Goal: Task Accomplishment & Management: Use online tool/utility

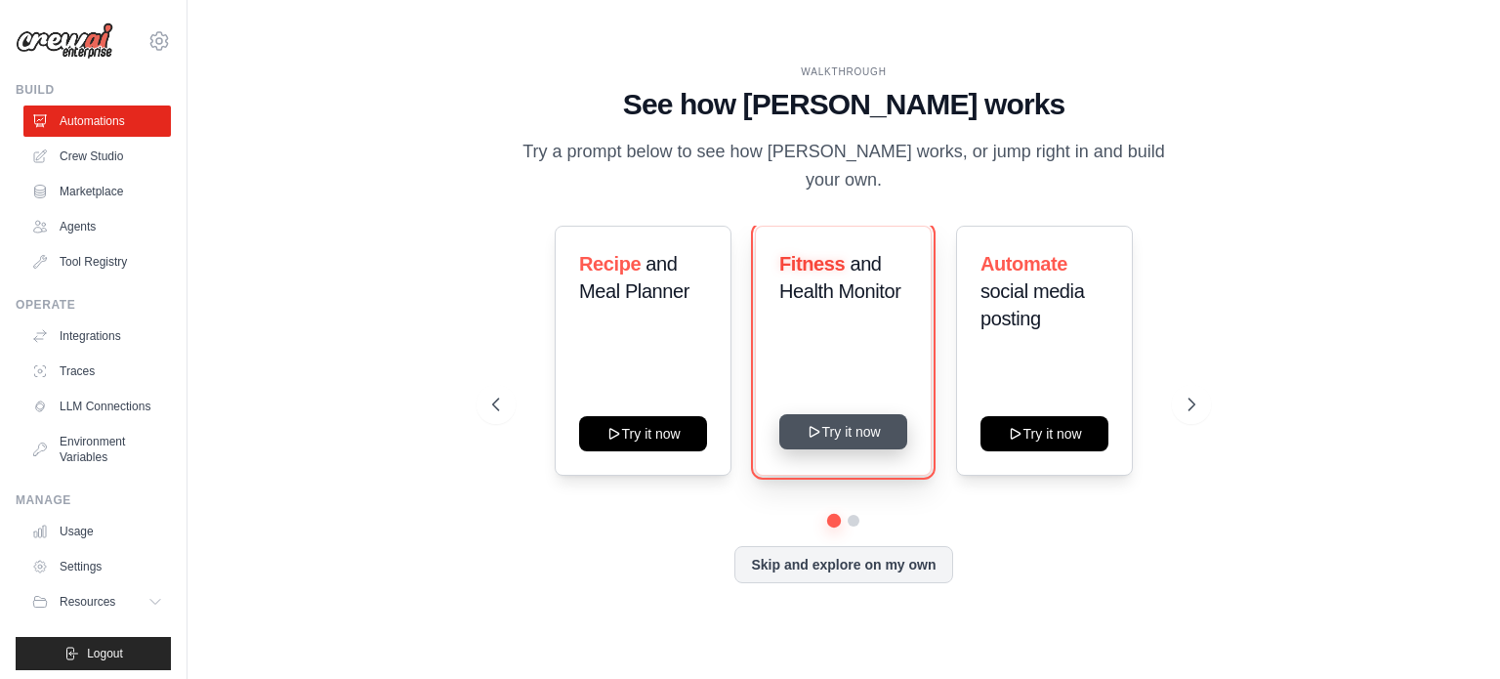
click at [824, 425] on button "Try it now" at bounding box center [843, 431] width 128 height 35
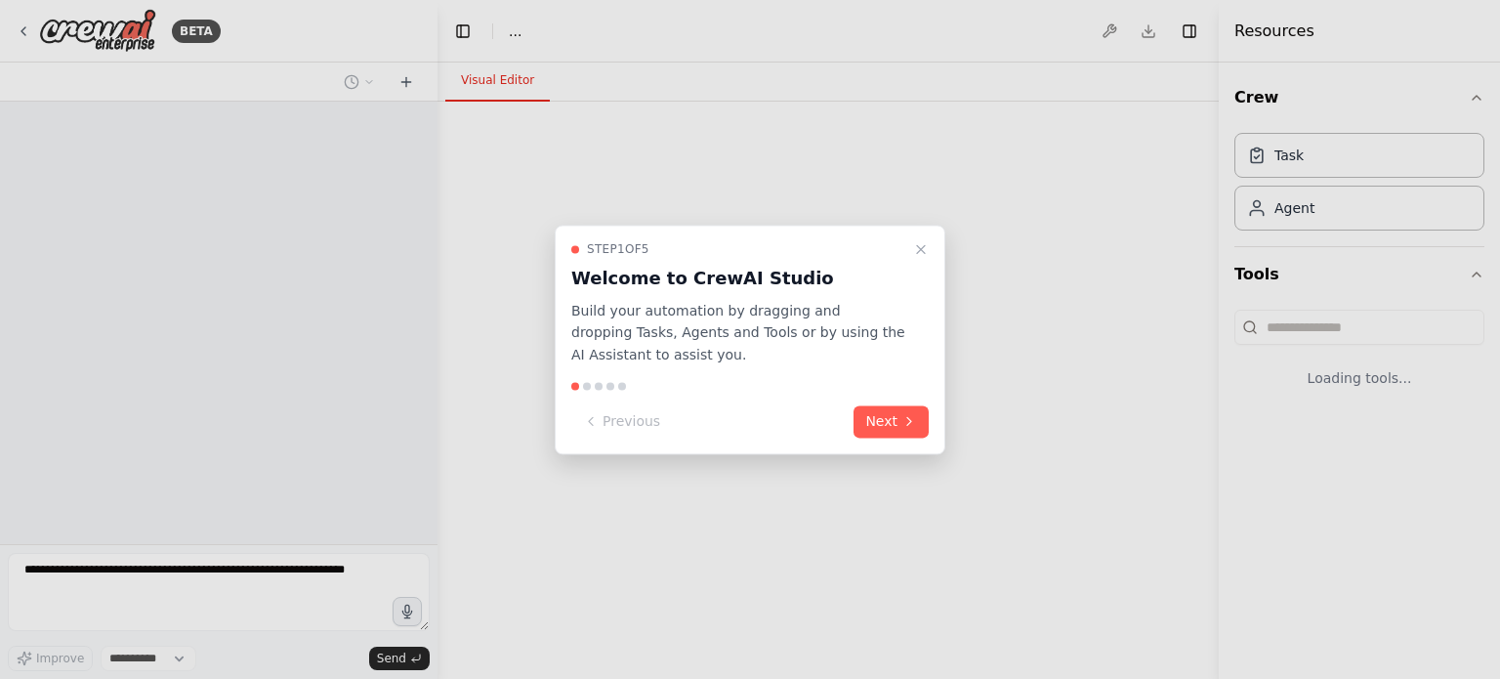
select select "****"
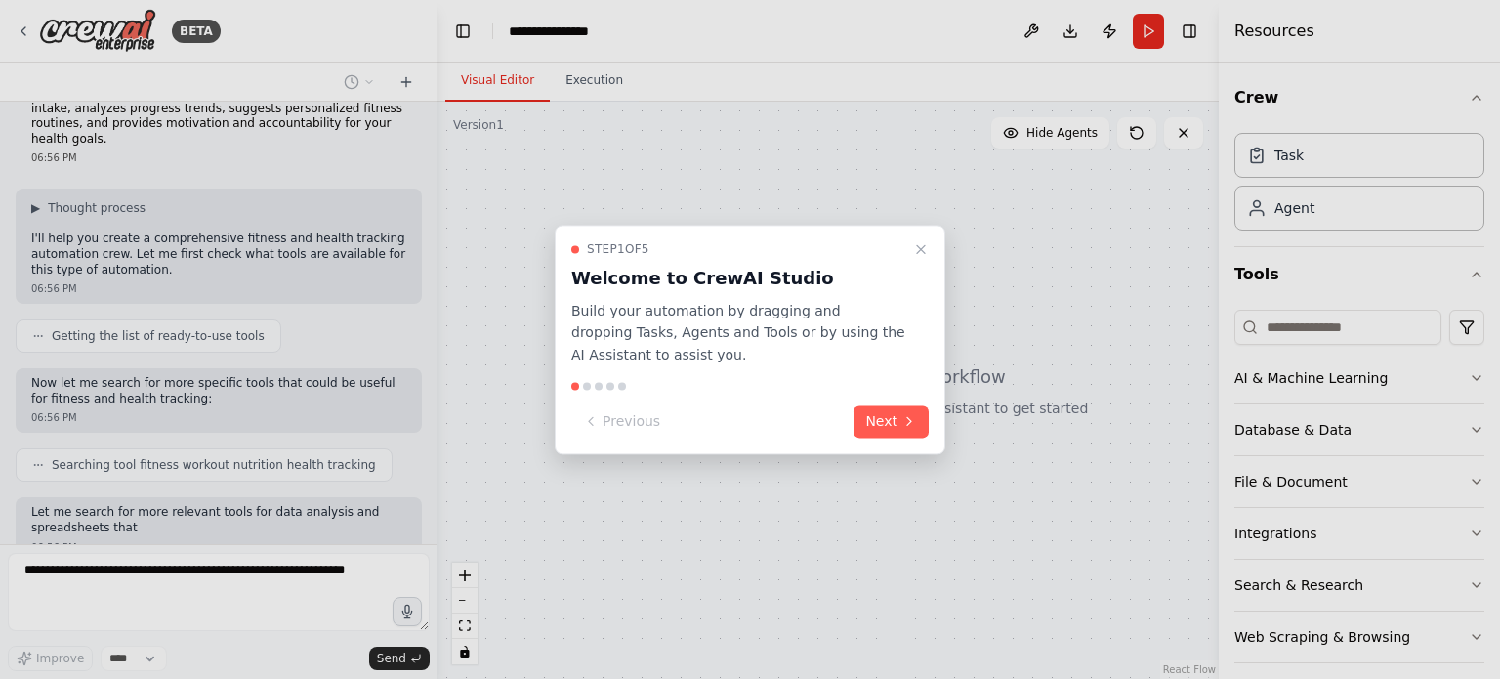
scroll to position [153, 0]
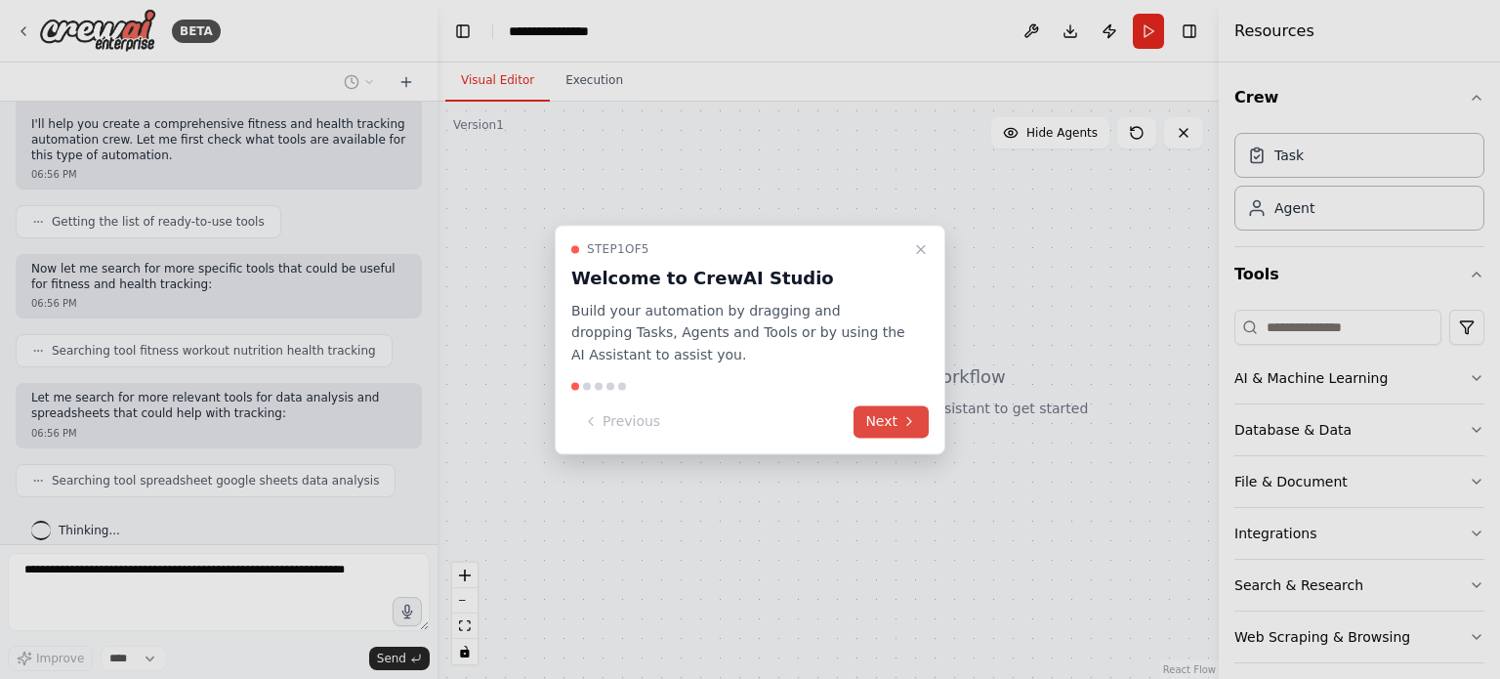
click at [872, 425] on button "Next" at bounding box center [890, 421] width 75 height 32
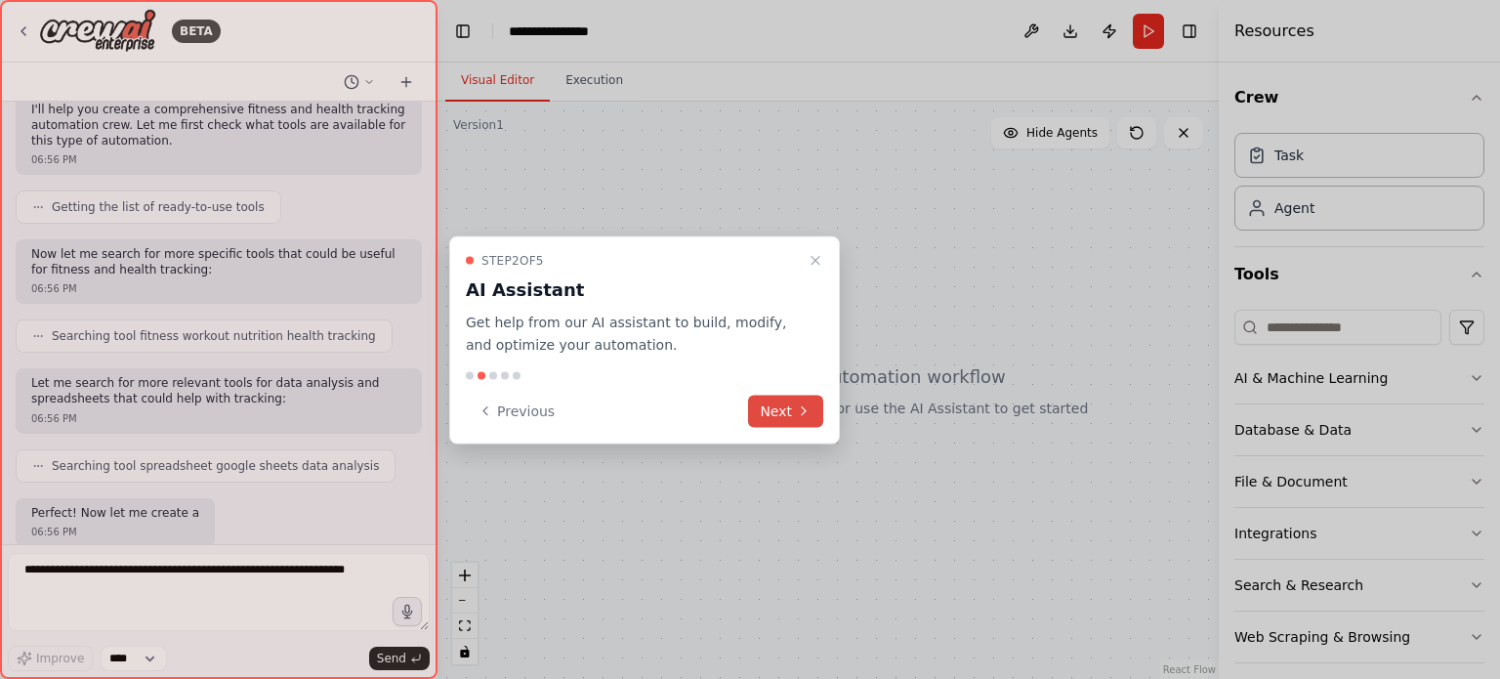
click at [806, 410] on icon at bounding box center [804, 411] width 4 height 8
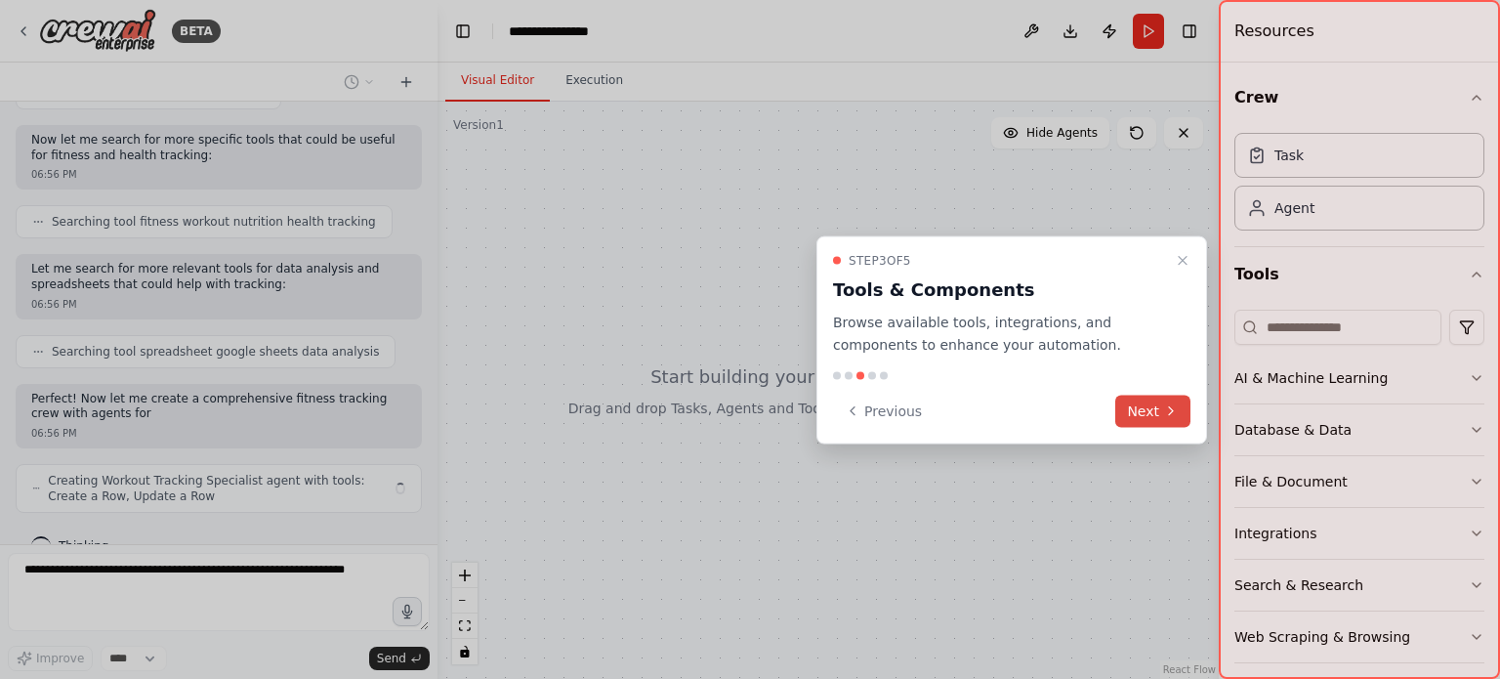
scroll to position [298, 0]
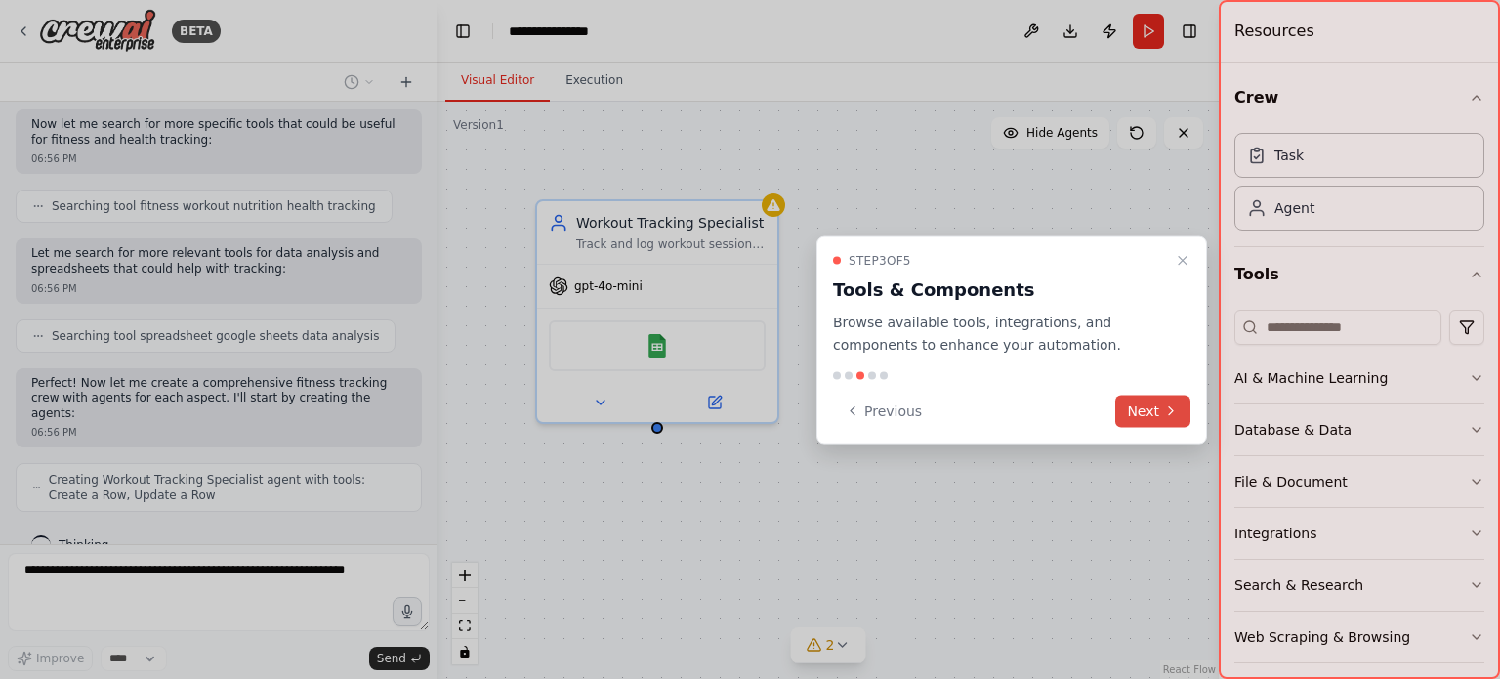
click at [1152, 409] on button "Next" at bounding box center [1152, 411] width 75 height 32
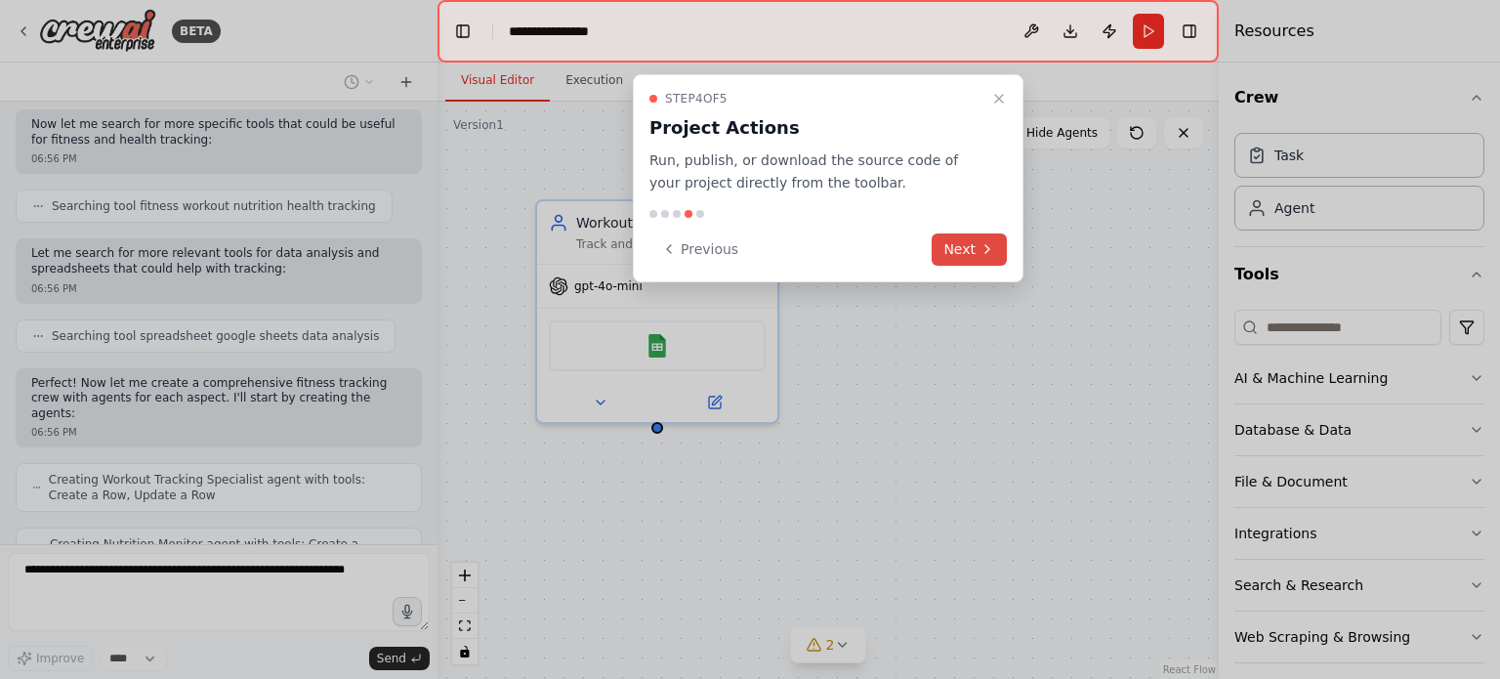
scroll to position [362, 0]
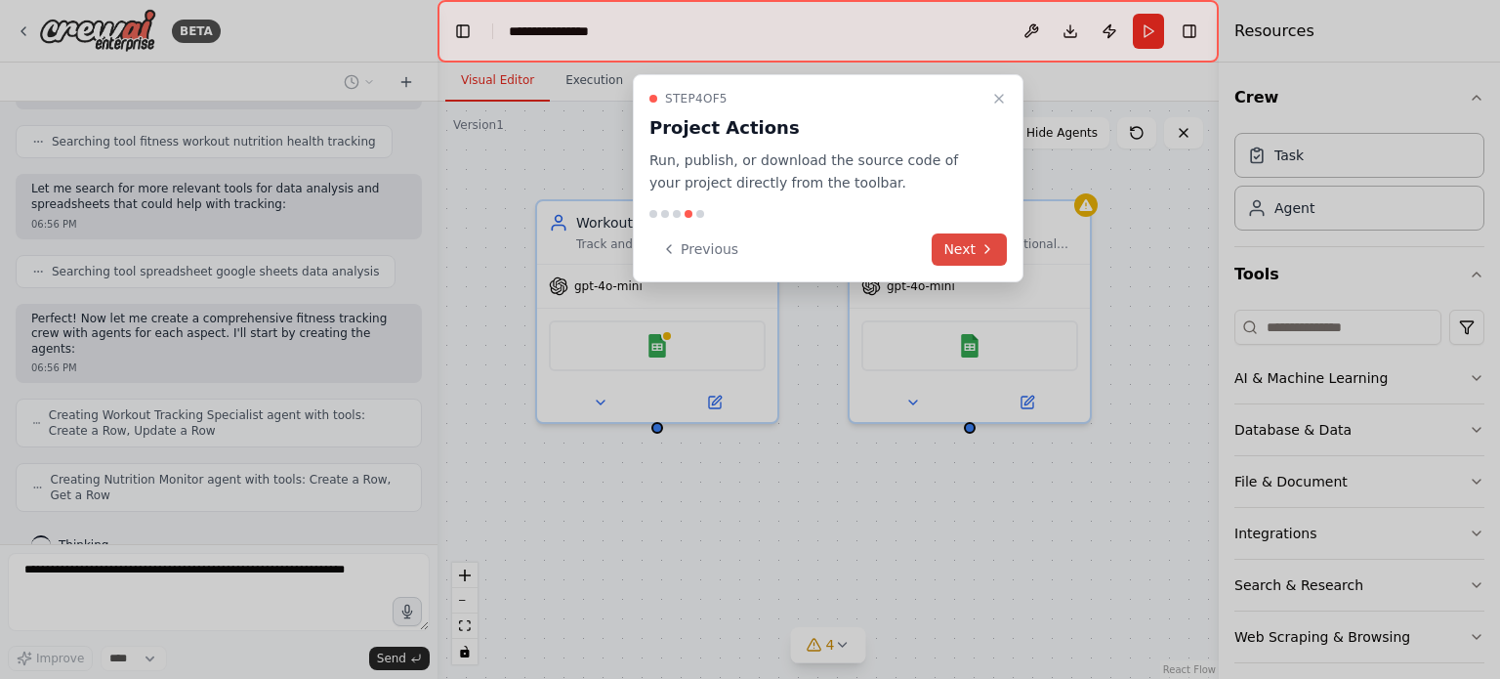
drag, startPoint x: 957, startPoint y: 249, endPoint x: 941, endPoint y: 257, distance: 17.5
click at [941, 257] on button "Next" at bounding box center [969, 249] width 75 height 32
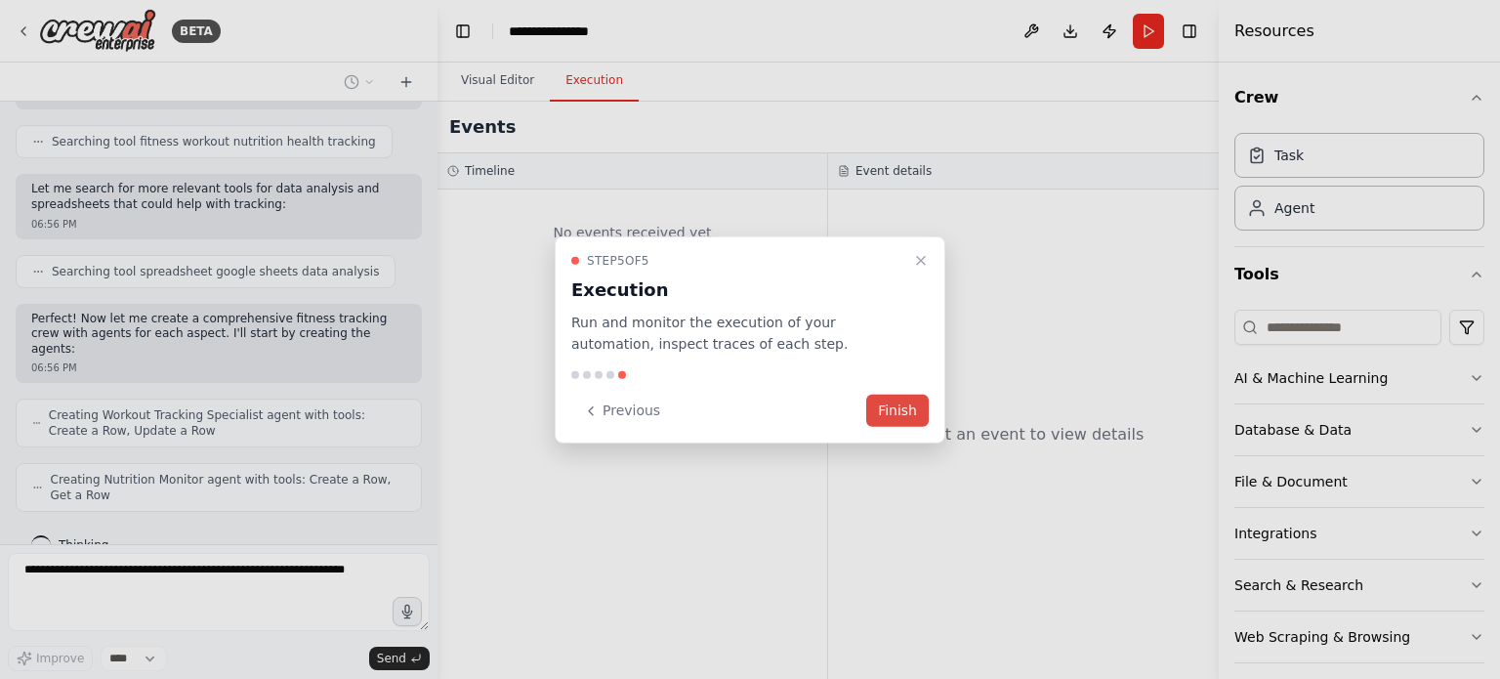
click at [893, 416] on button "Finish" at bounding box center [897, 411] width 62 height 32
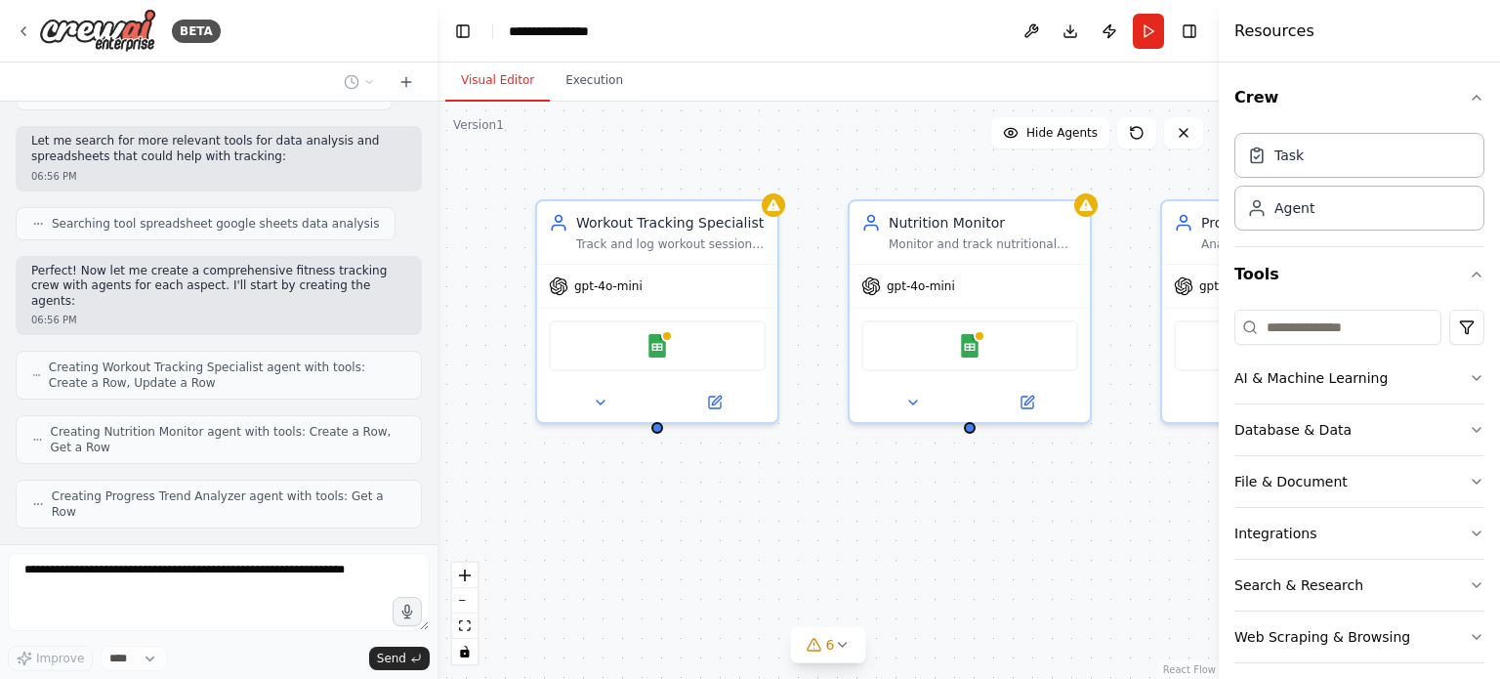
scroll to position [475, 0]
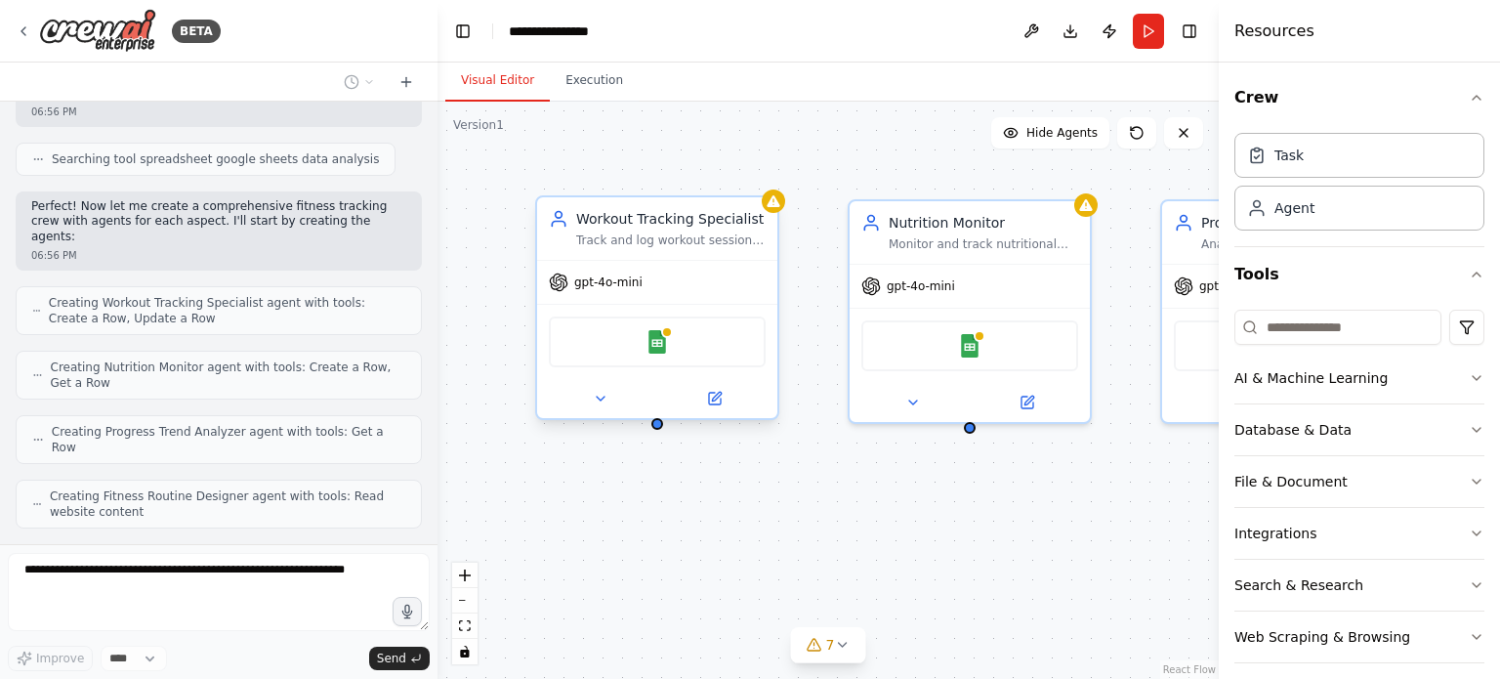
click at [776, 215] on div "Workout Tracking Specialist Track and log workout sessions including exercises …" at bounding box center [657, 228] width 240 height 62
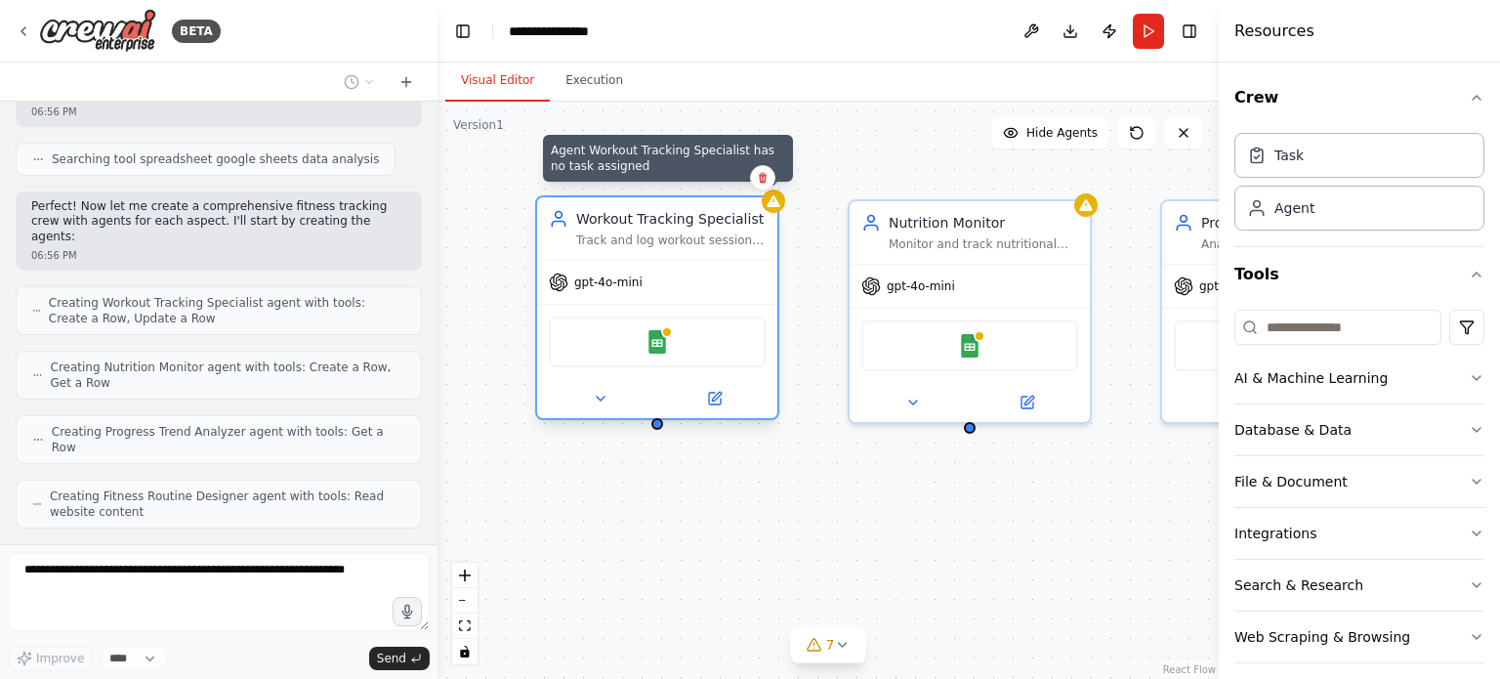
scroll to position [523, 0]
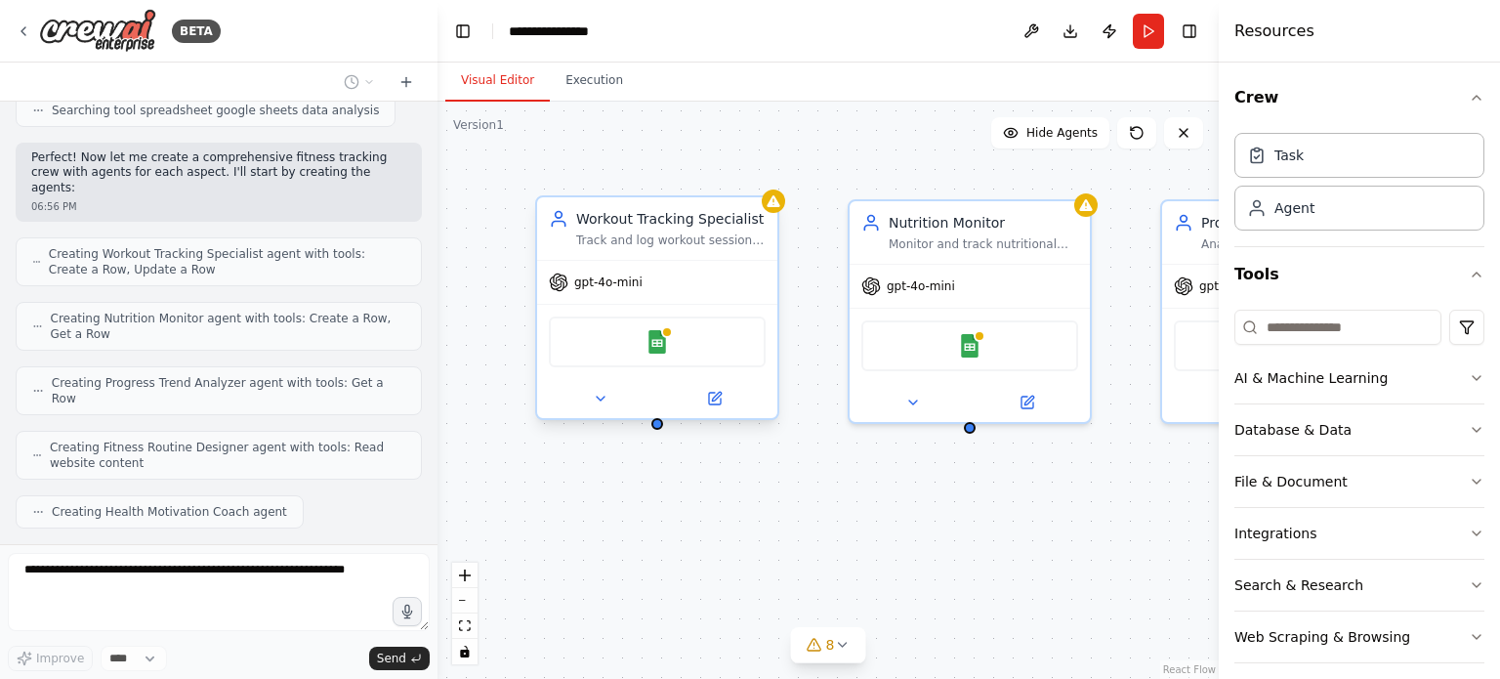
click at [800, 453] on div "Workout Tracking Specialist Track and log workout sessions including exercises …" at bounding box center [827, 390] width 781 height 577
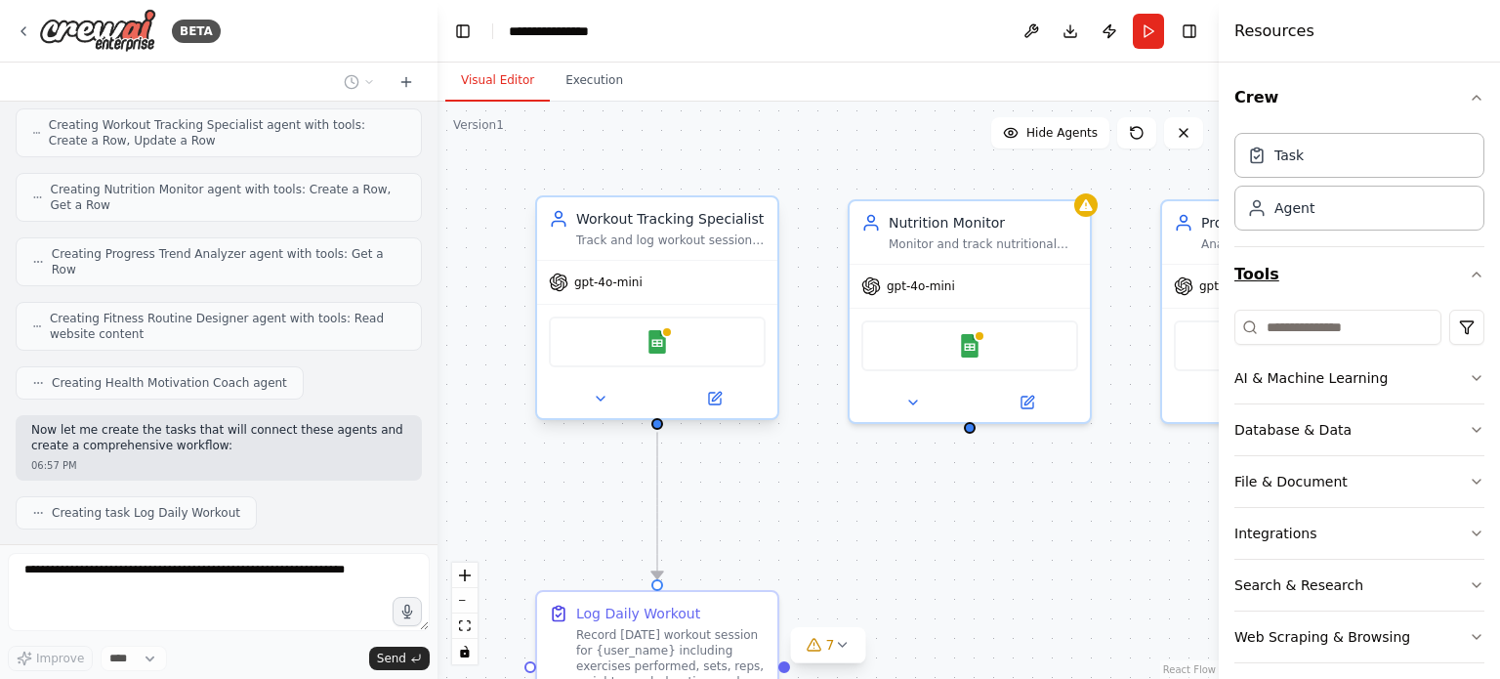
scroll to position [700, 0]
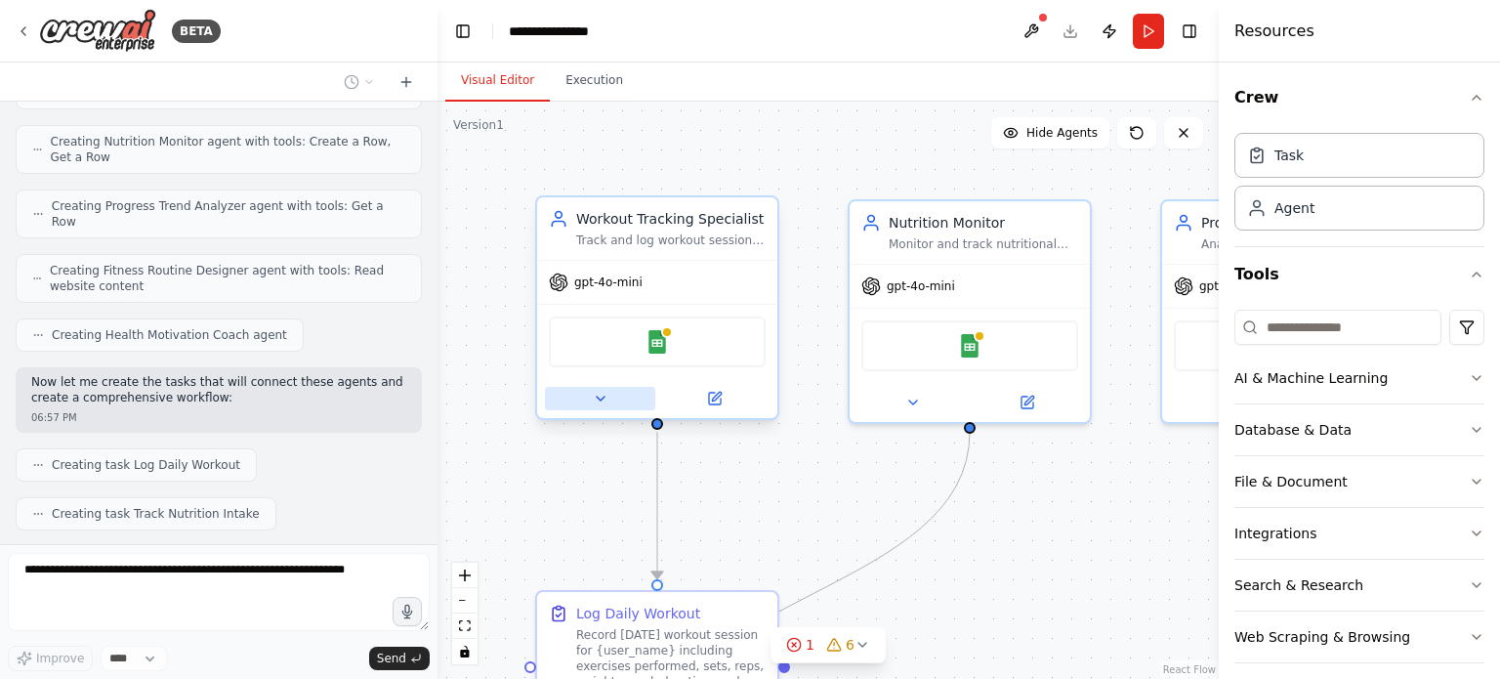
click at [593, 399] on icon at bounding box center [601, 399] width 16 height 16
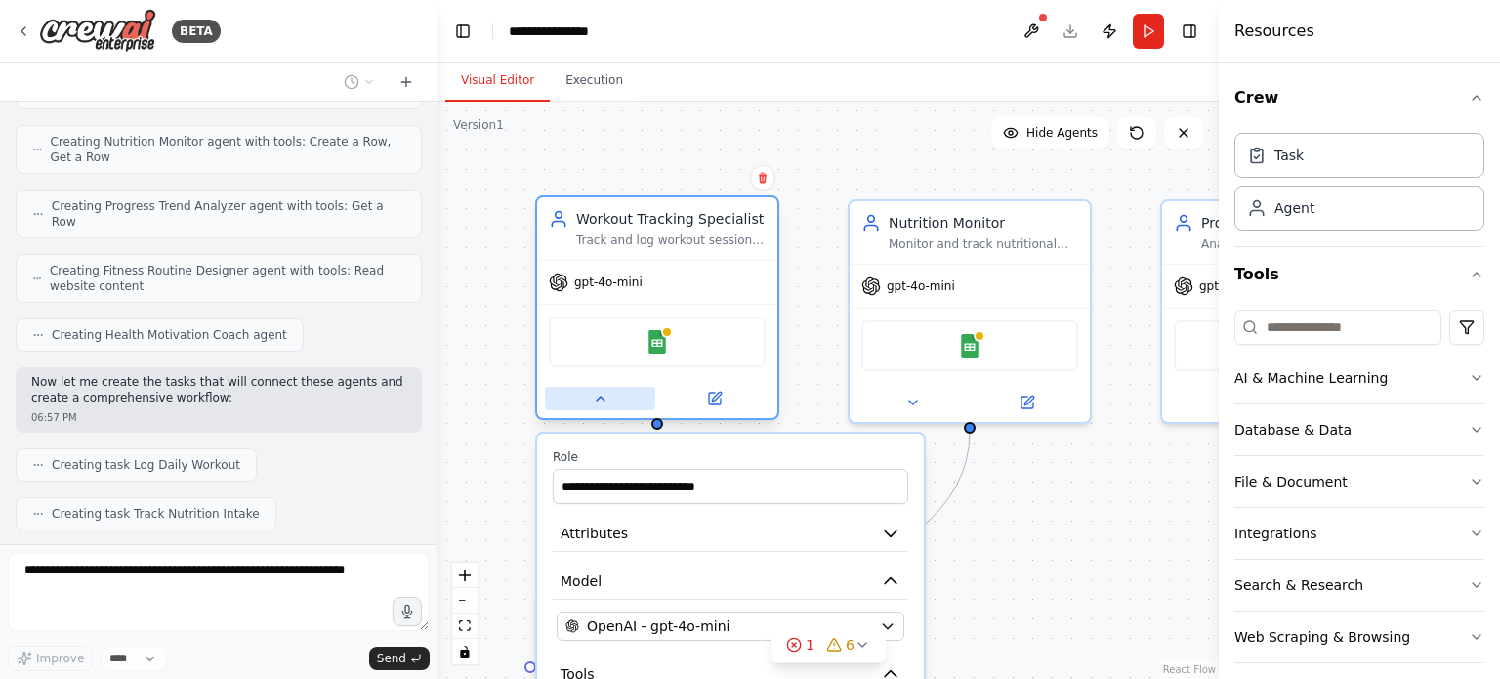
scroll to position [749, 0]
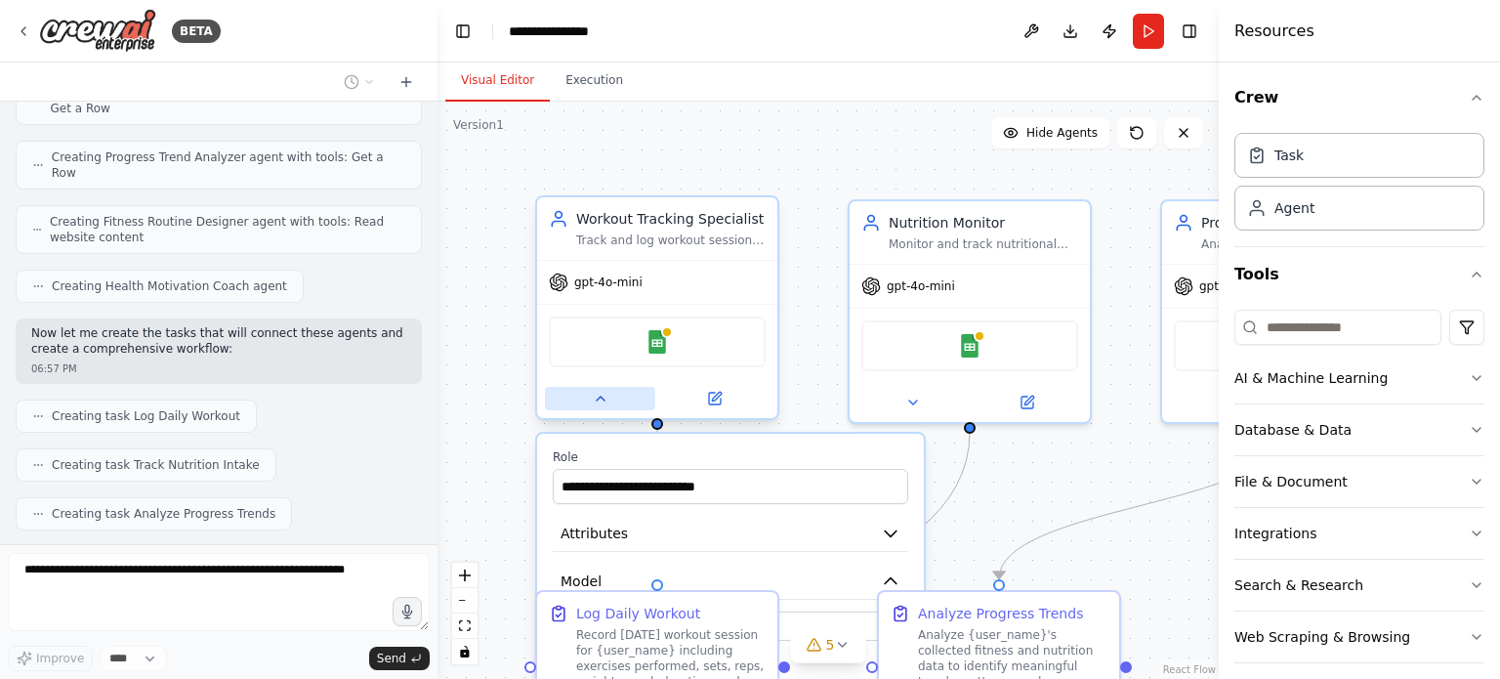
click at [593, 399] on icon at bounding box center [601, 399] width 16 height 16
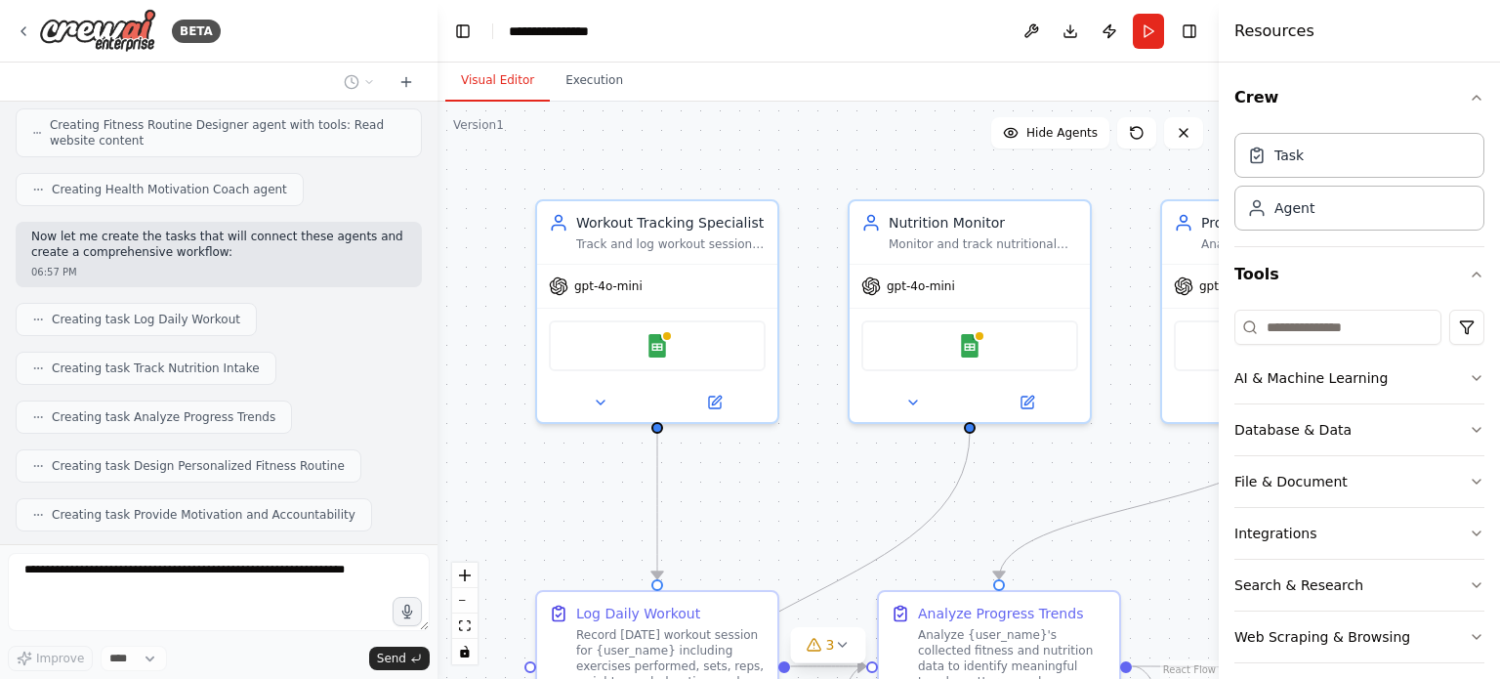
scroll to position [959, 0]
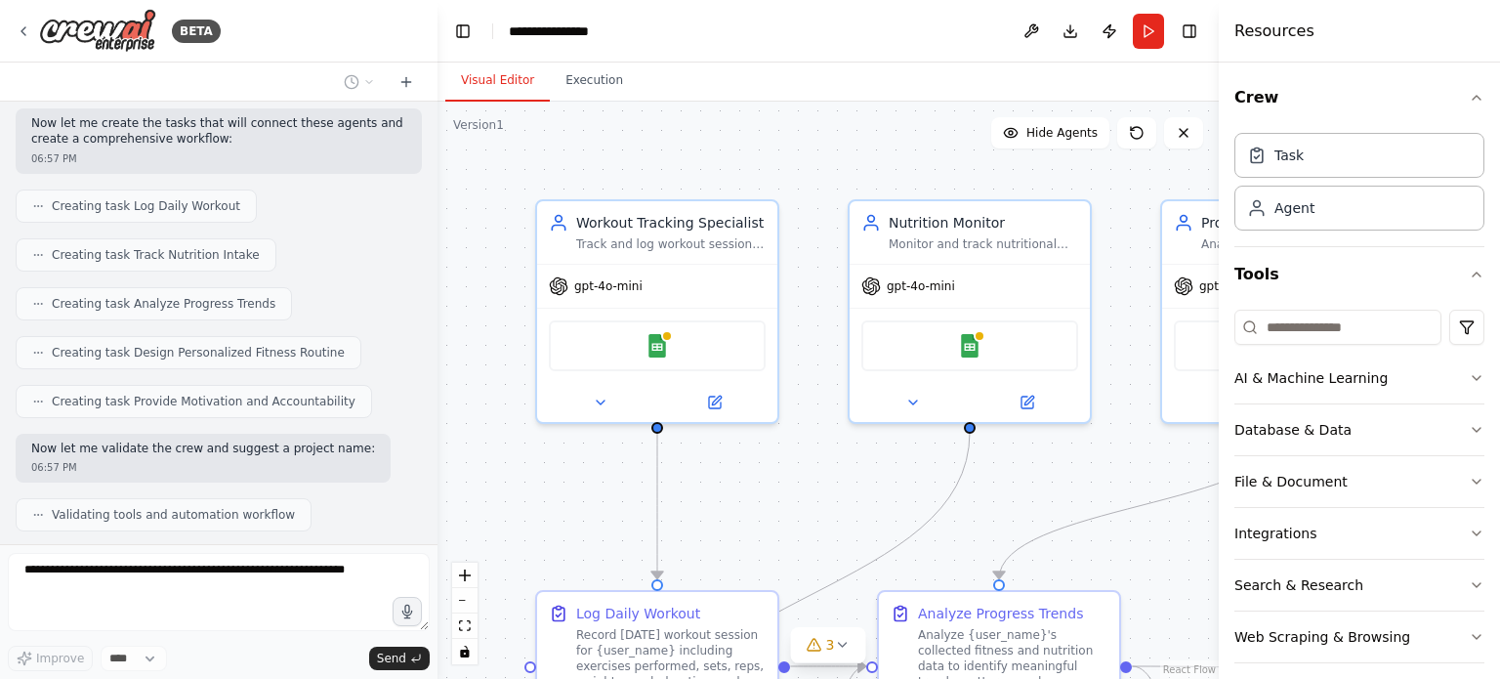
click at [1217, 432] on button "Toggle Sidebar" at bounding box center [1219, 339] width 16 height 679
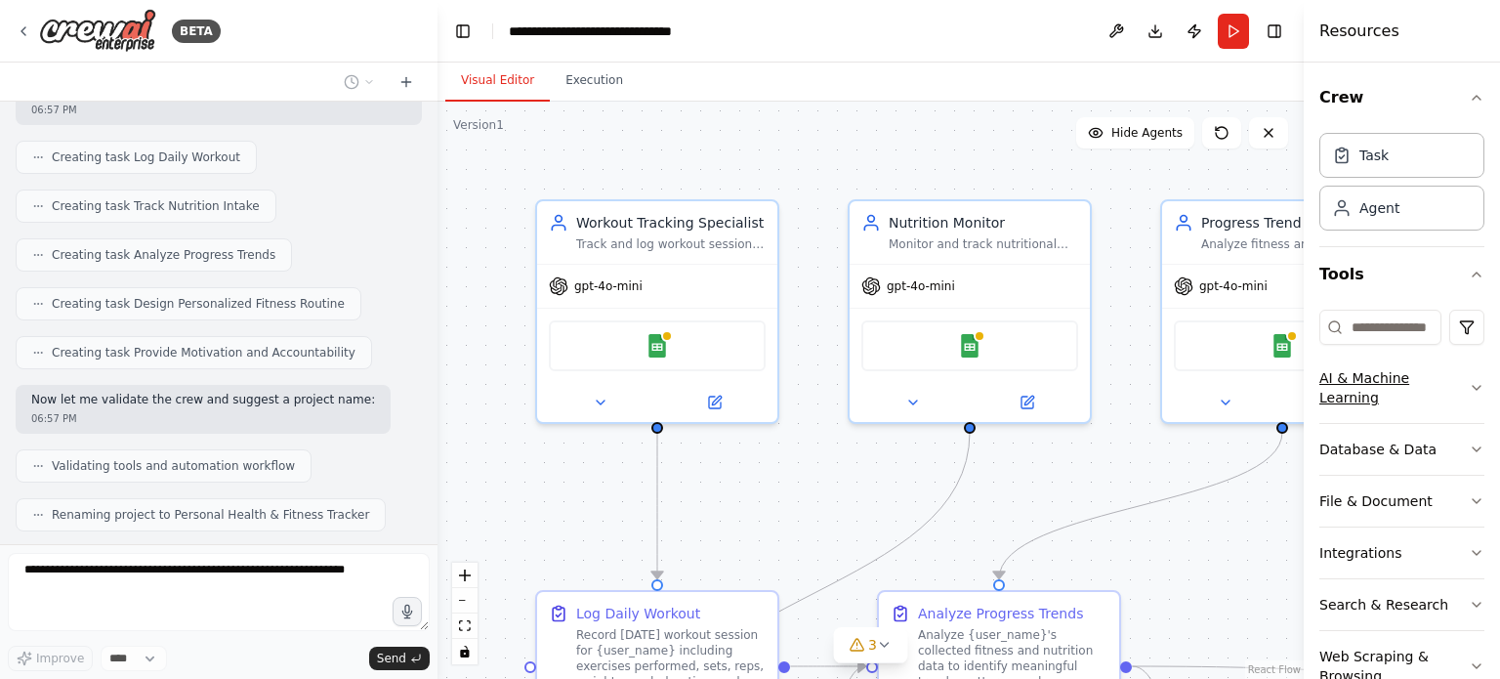
drag, startPoint x: 1219, startPoint y: 411, endPoint x: 1422, endPoint y: 409, distance: 203.1
click at [1422, 409] on div "Resources Crew Task Agent Tools AI & Machine Learning Database & Data File & Do…" at bounding box center [1402, 339] width 196 height 679
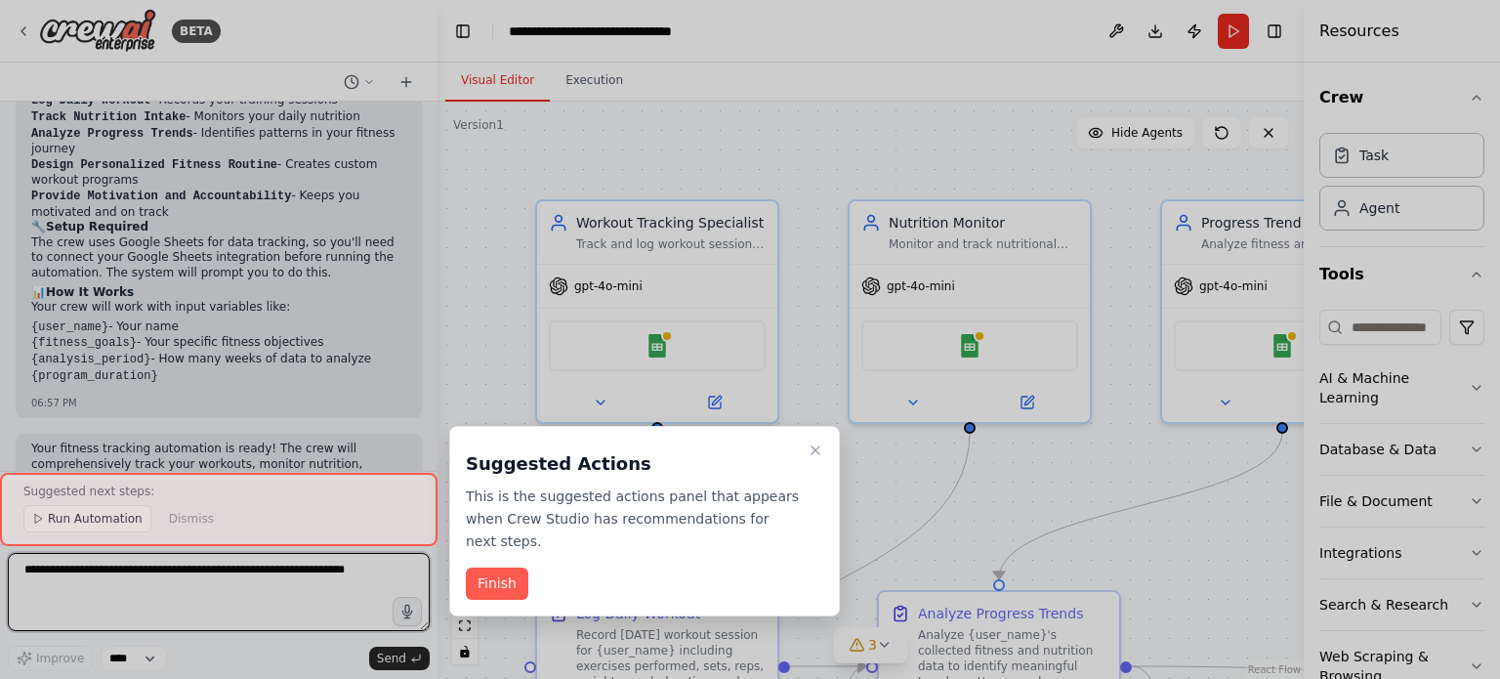
scroll to position [1777, 0]
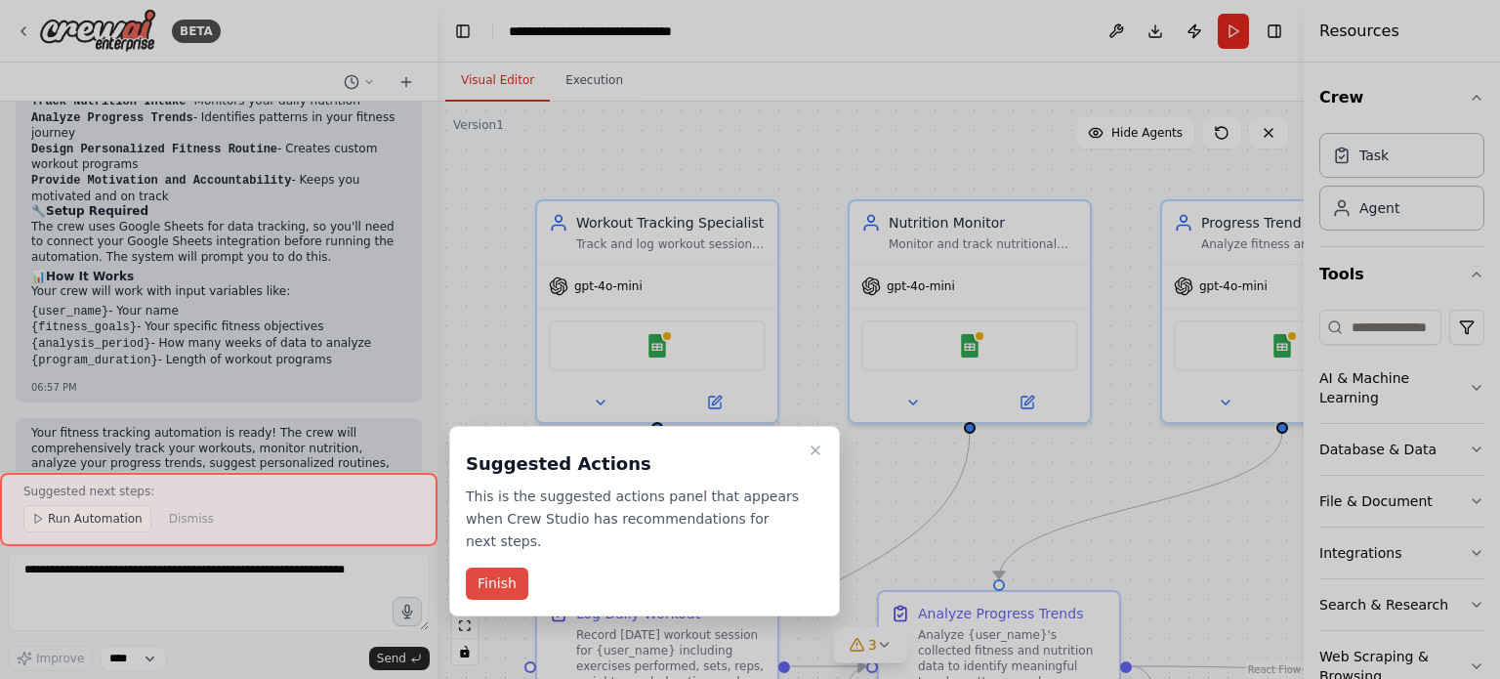
click at [497, 567] on button "Finish" at bounding box center [497, 583] width 62 height 32
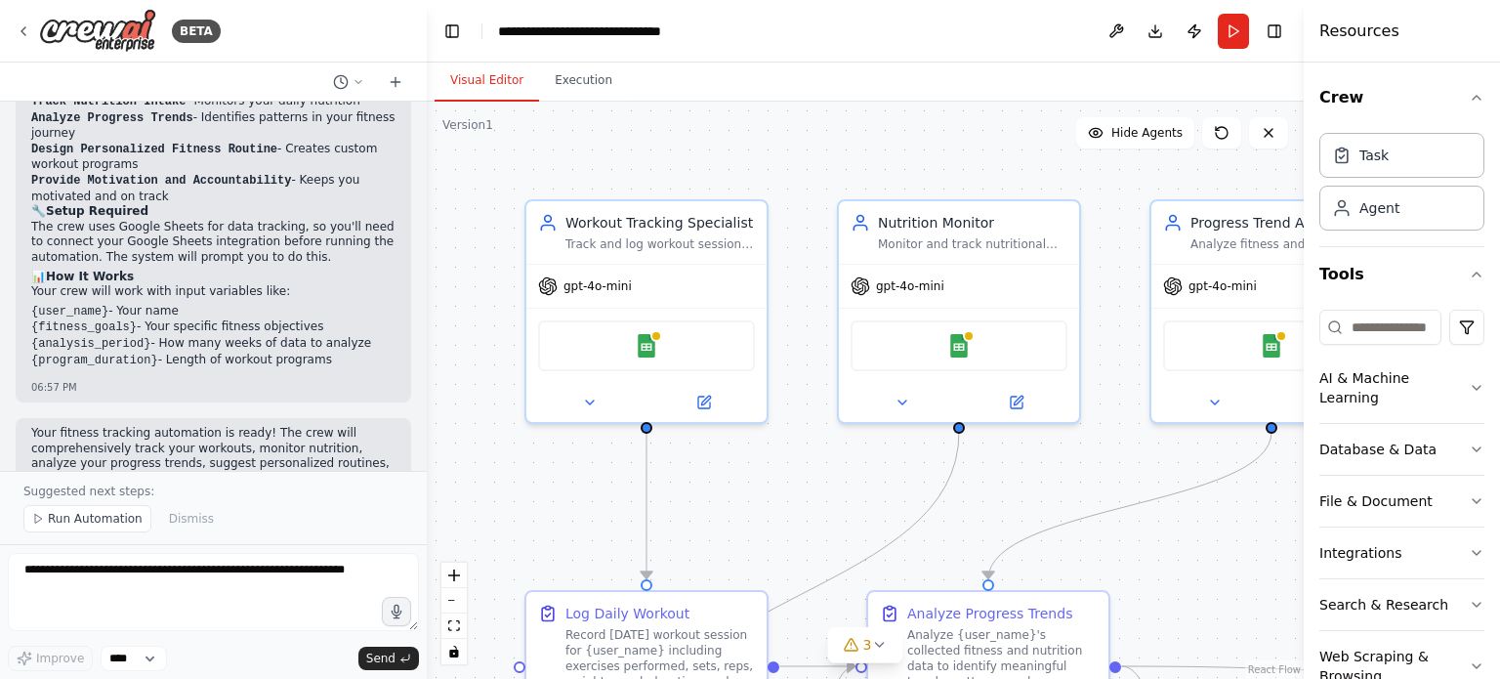
drag, startPoint x: 434, startPoint y: 431, endPoint x: 425, endPoint y: 312, distance: 119.5
click at [425, 312] on div "BETA Set up a crew that tracks your workouts, monitors nutrition intake, analyz…" at bounding box center [750, 339] width 1500 height 679
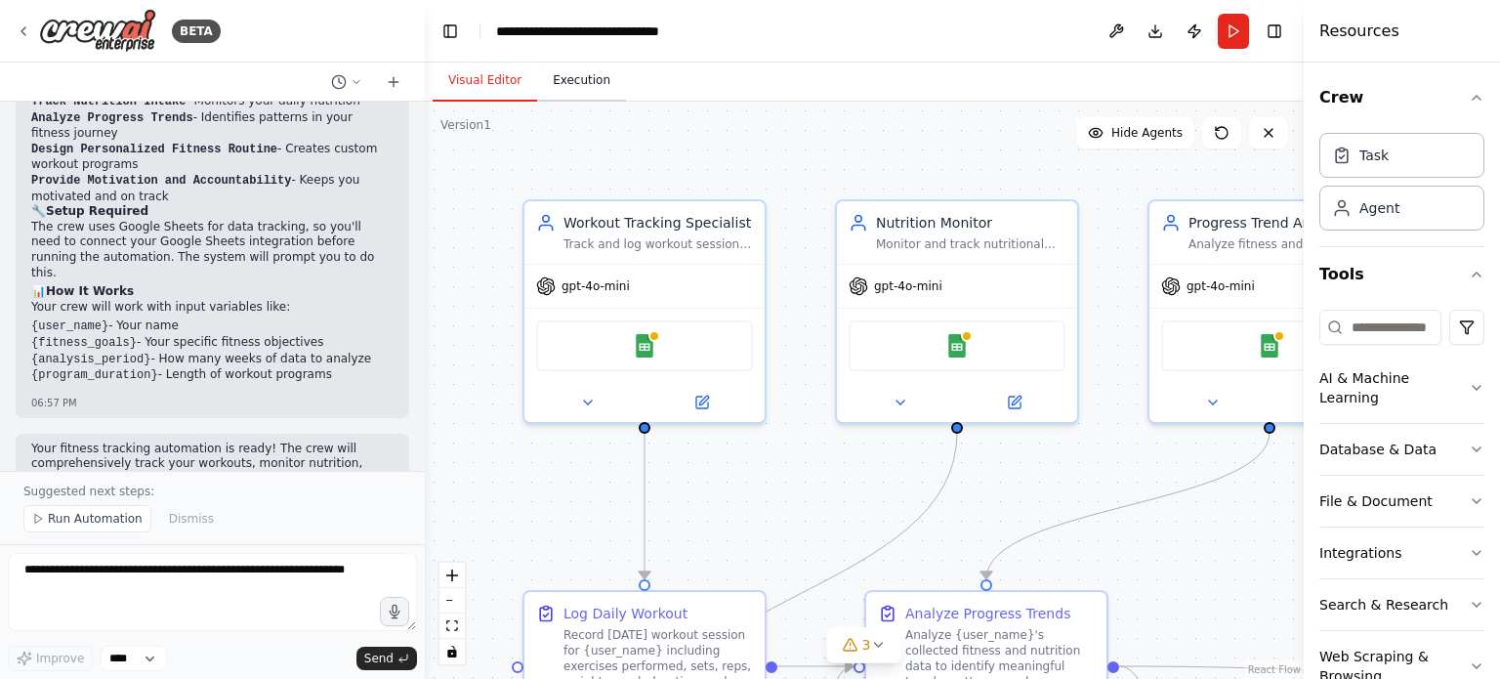
click at [574, 88] on button "Execution" at bounding box center [581, 81] width 89 height 41
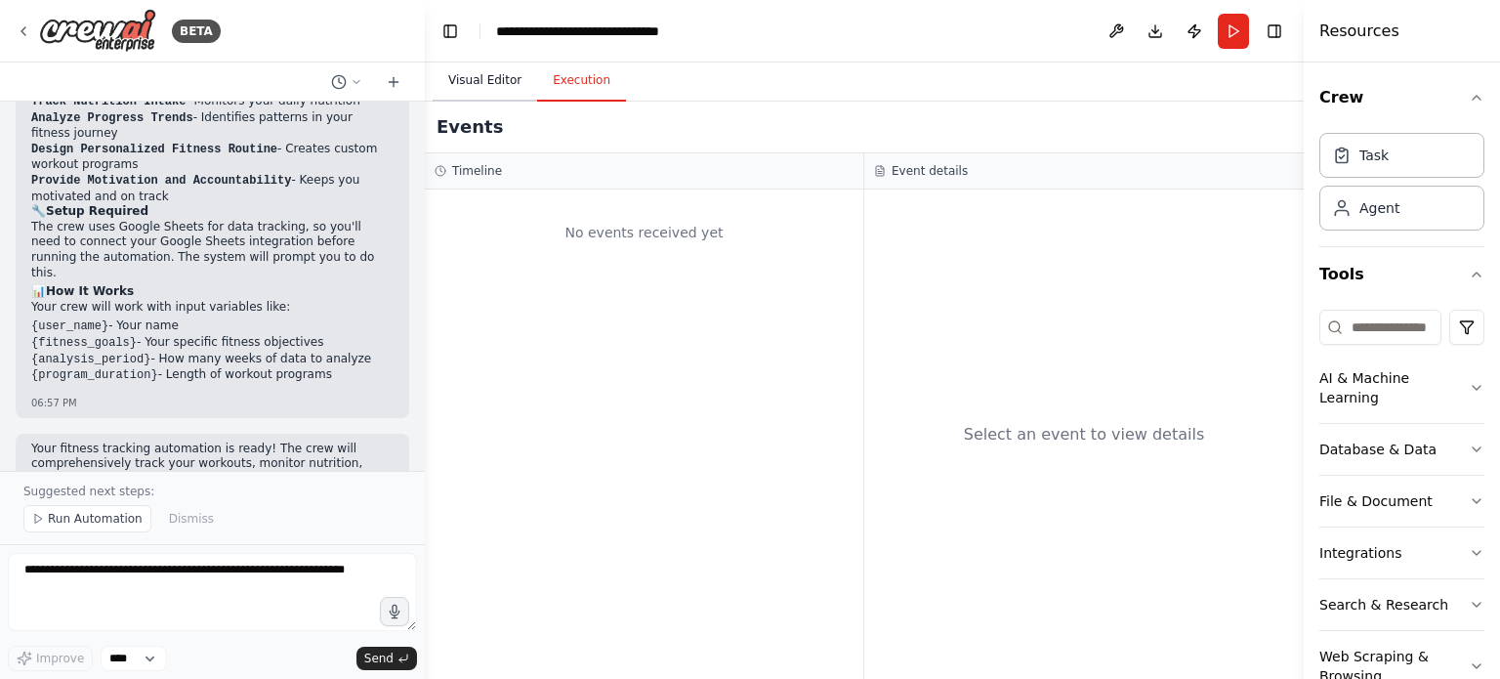
click at [469, 80] on button "Visual Editor" at bounding box center [485, 81] width 104 height 41
